Goal: Information Seeking & Learning: Find specific fact

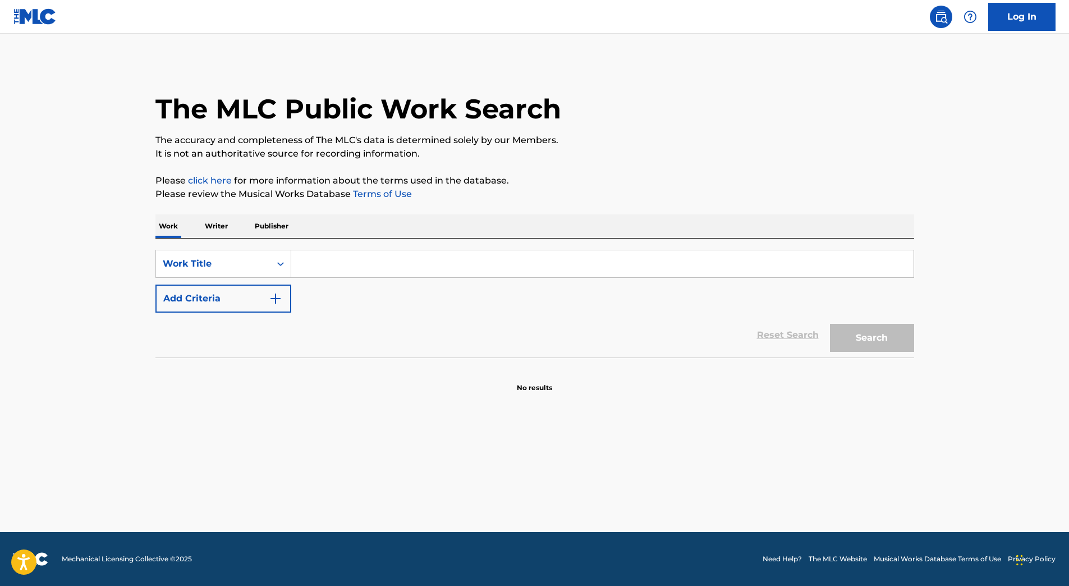
click at [358, 263] on input "Search Form" at bounding box center [602, 263] width 622 height 27
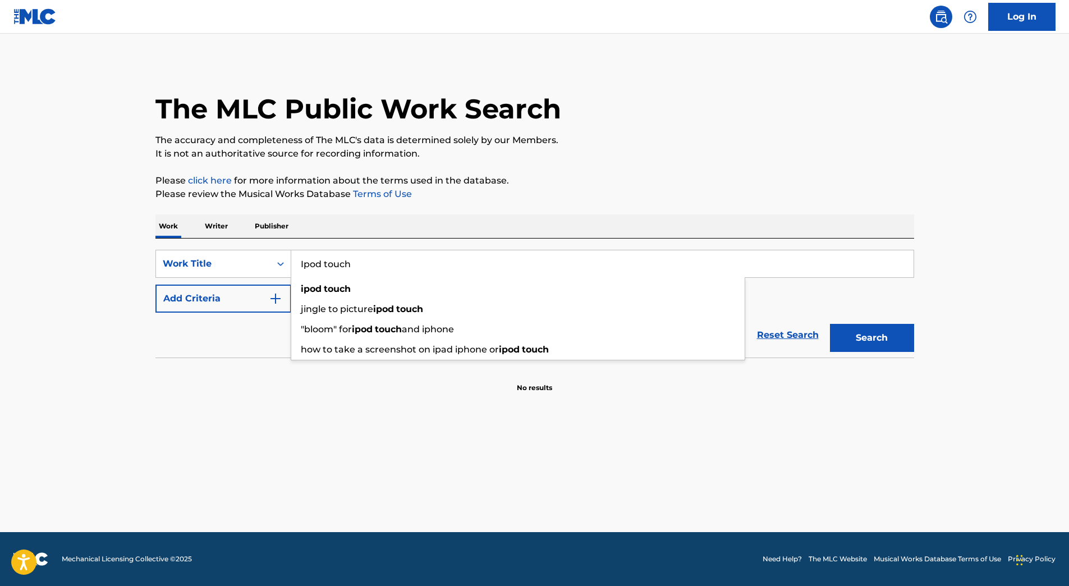
click at [205, 337] on div "Reset Search Search" at bounding box center [534, 334] width 759 height 45
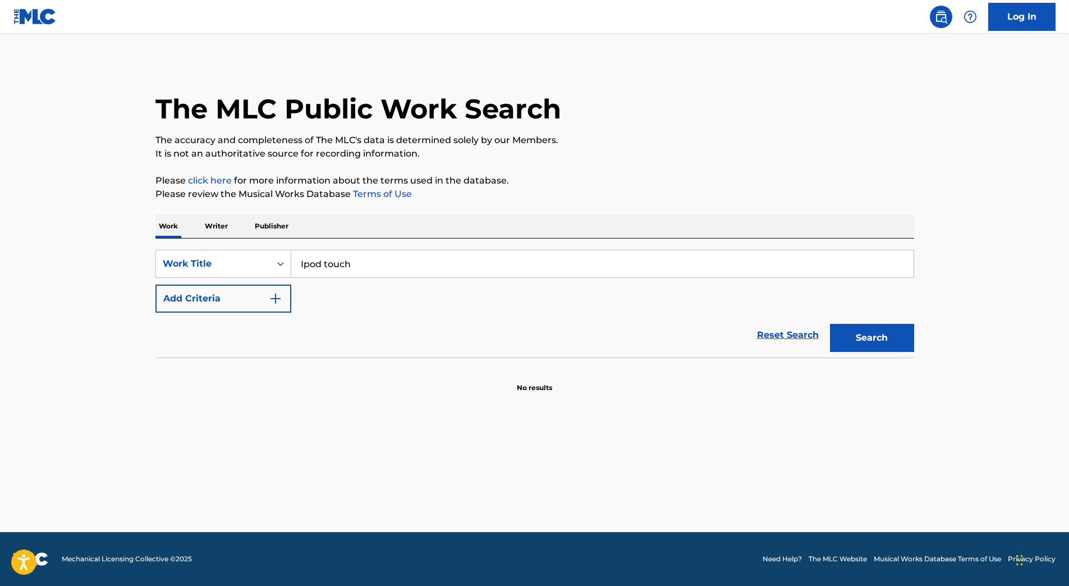
click at [217, 311] on button "Add Criteria" at bounding box center [223, 298] width 136 height 28
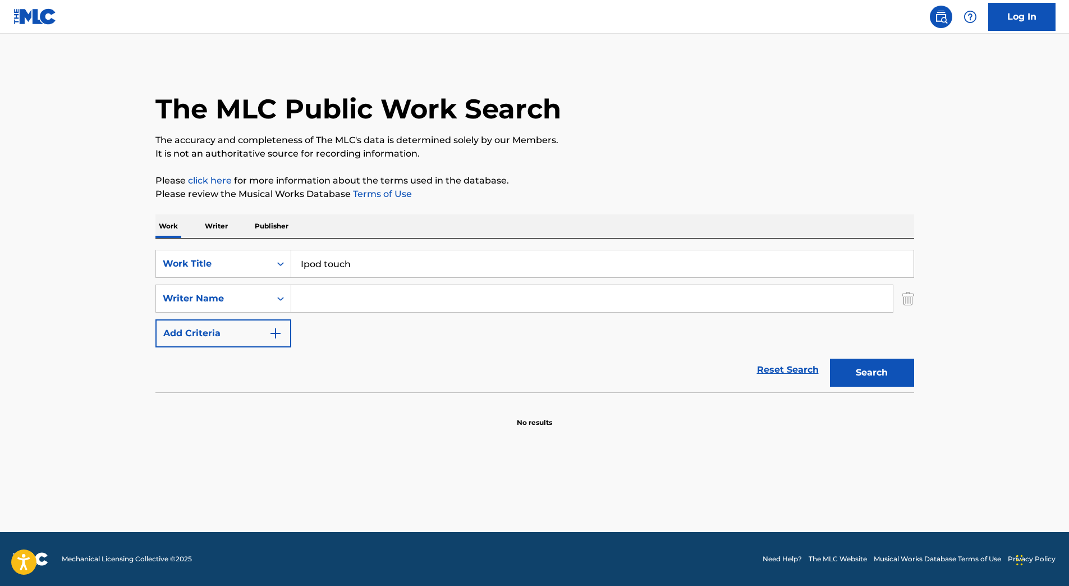
click at [325, 307] on input "Search Form" at bounding box center [591, 298] width 601 height 27
click at [375, 251] on input "Ipod touch" at bounding box center [602, 263] width 622 height 27
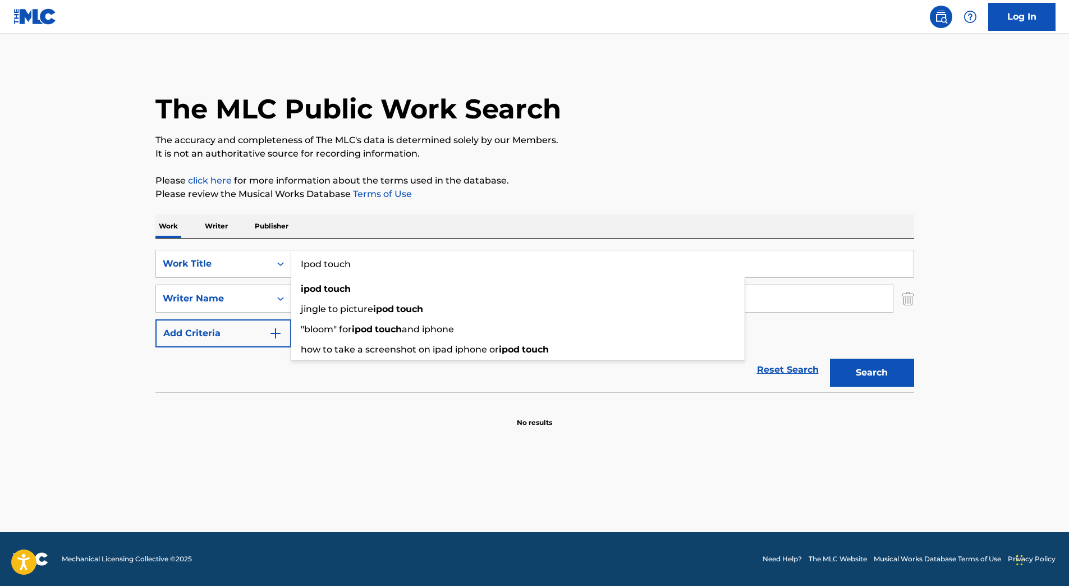
click at [375, 251] on input "Ipod touch" at bounding box center [602, 263] width 622 height 27
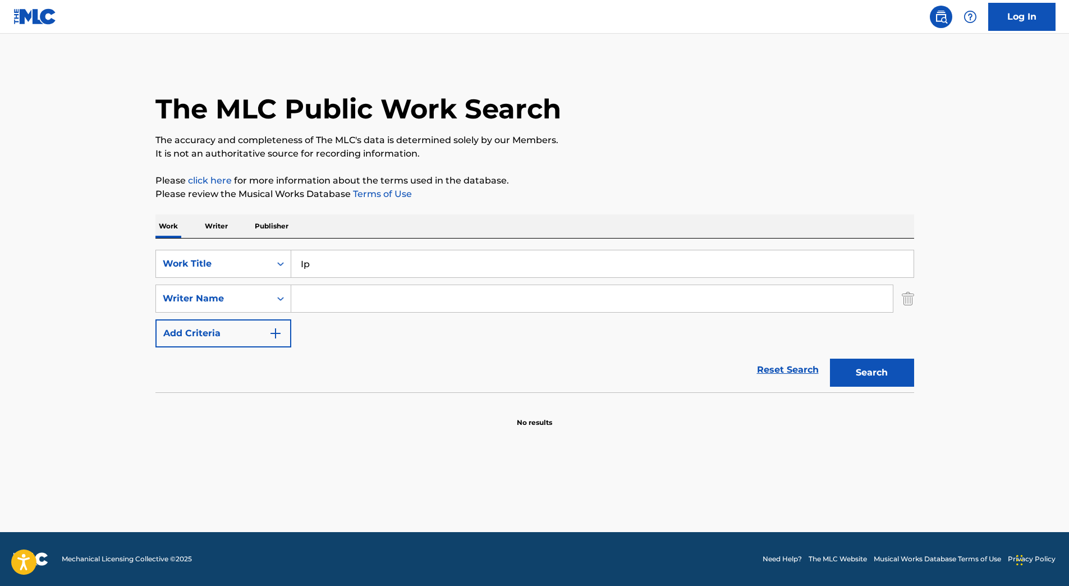
type input "I"
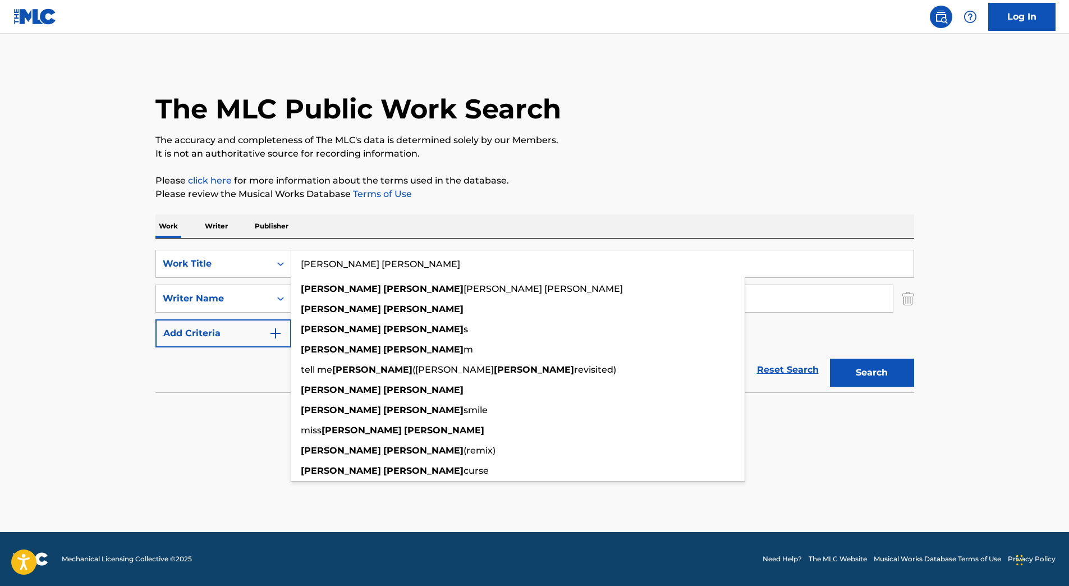
type input "[PERSON_NAME] [PERSON_NAME]"
click at [116, 260] on main "The MLC Public Work Search The accuracy and completeness of The MLC's data is d…" at bounding box center [534, 283] width 1069 height 498
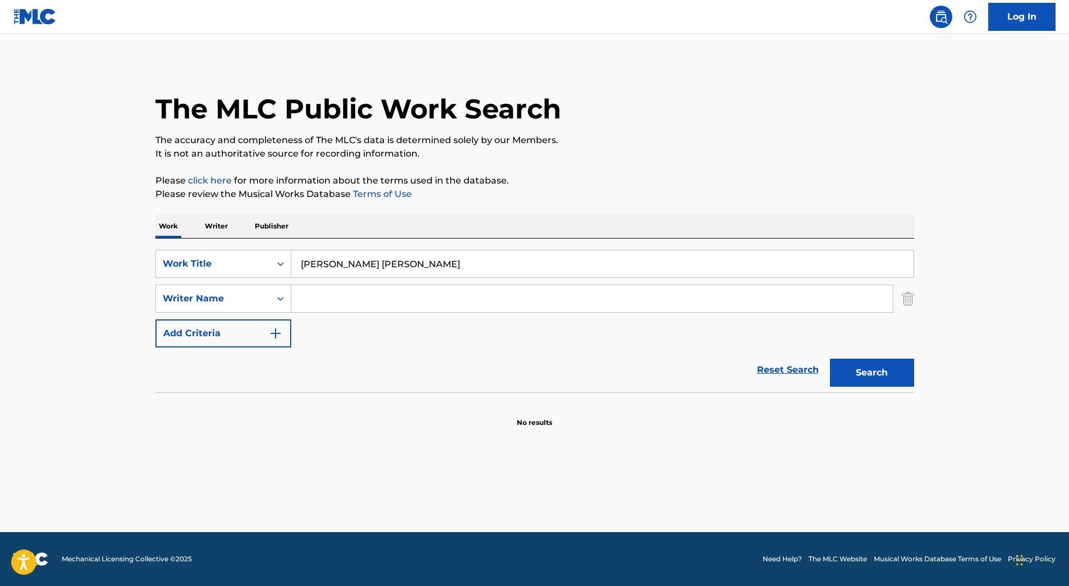
click at [350, 295] on input "Search Form" at bounding box center [591, 298] width 601 height 27
type input "n"
click at [830, 358] on button "Search" at bounding box center [872, 372] width 84 height 28
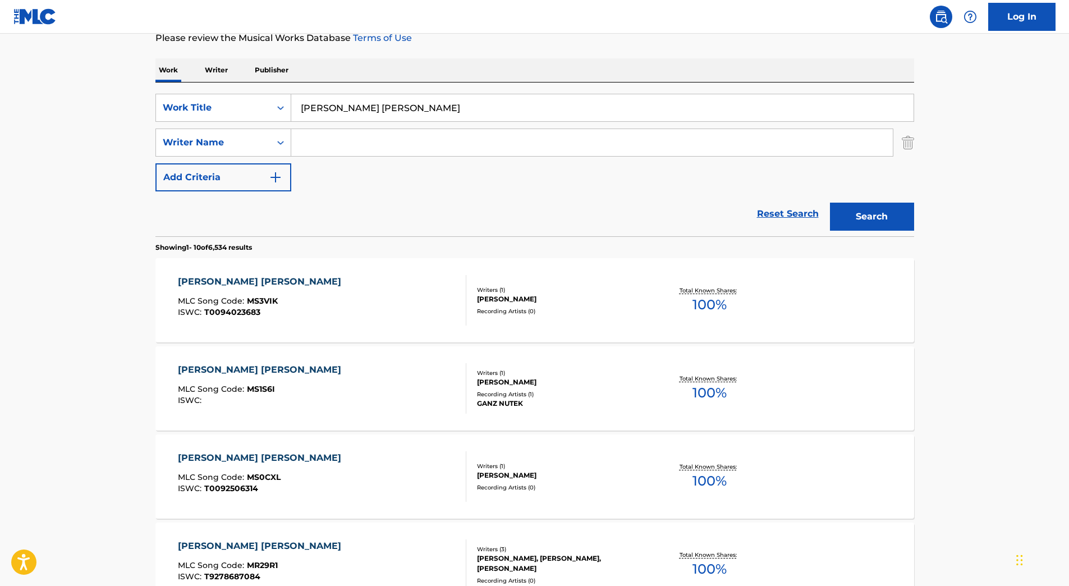
scroll to position [155, 0]
type input "[PERSON_NAME]"
click at [830, 203] on button "Search" at bounding box center [872, 217] width 84 height 28
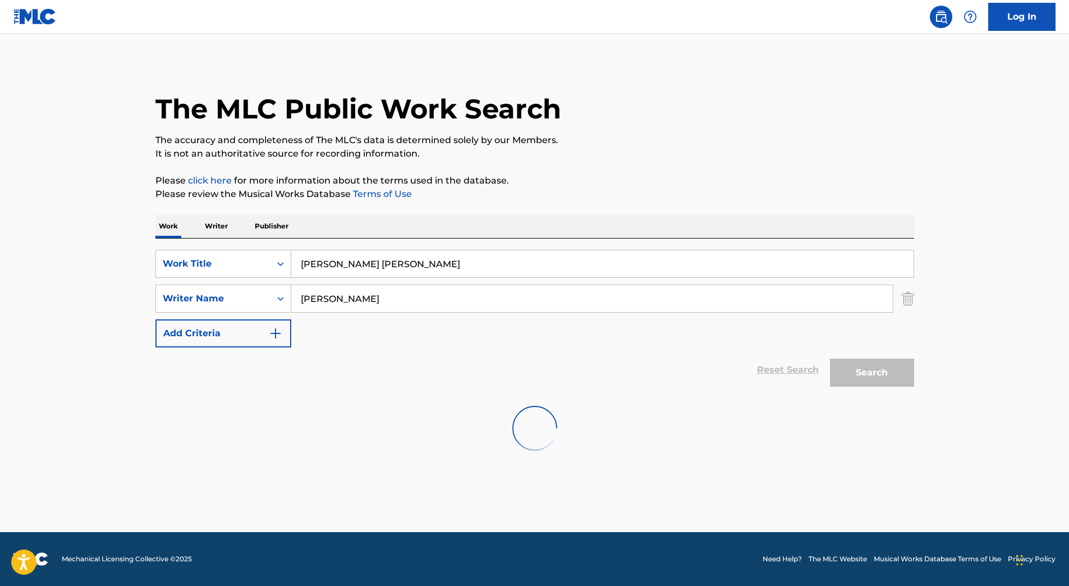
scroll to position [0, 0]
click at [73, 306] on main "The MLC Public Work Search The accuracy and completeness of The MLC's data is d…" at bounding box center [534, 283] width 1069 height 498
